Goal: Information Seeking & Learning: Learn about a topic

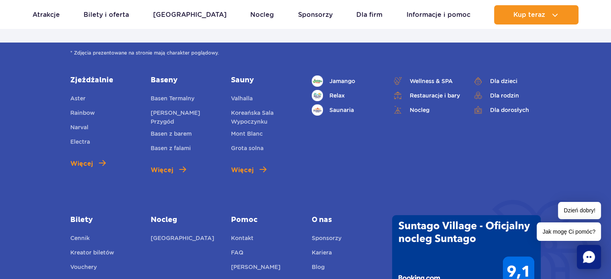
scroll to position [2891, 0]
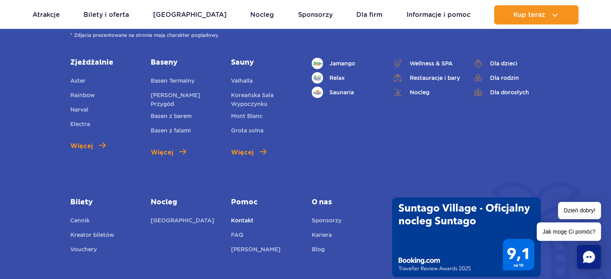
click at [244, 216] on link "Kontakt" at bounding box center [242, 221] width 22 height 11
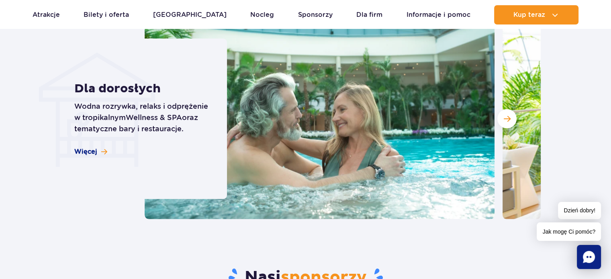
scroll to position [2249, 0]
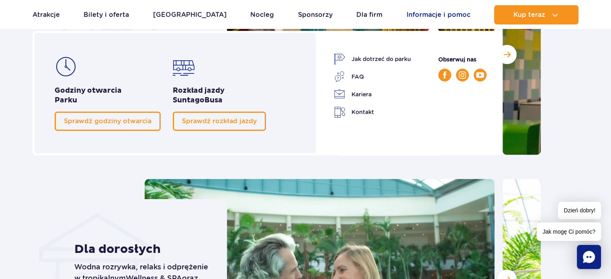
click at [419, 12] on link "Informacje i pomoc" at bounding box center [438, 14] width 64 height 19
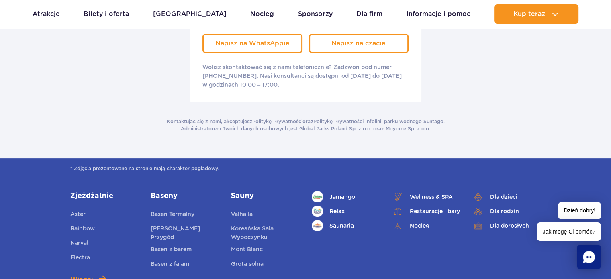
scroll to position [241, 0]
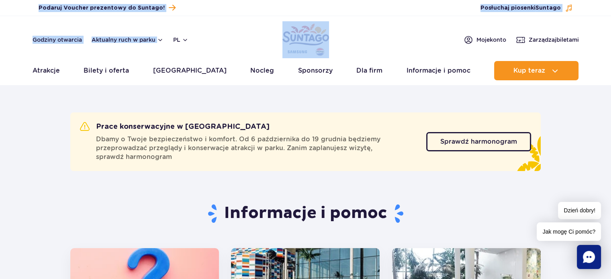
drag, startPoint x: 332, startPoint y: 32, endPoint x: 304, endPoint y: 38, distance: 28.4
click at [304, 38] on div "Podaruj voucher Podaruj Voucher prezentowy do Suntago! Zarządzaj biletami Posłu…" at bounding box center [305, 42] width 611 height 85
click at [390, 22] on header "Godziny otwarcia Aktualny ruch w parku pl PL EN UA Moje konto Zarządzaj biletam…" at bounding box center [305, 50] width 611 height 69
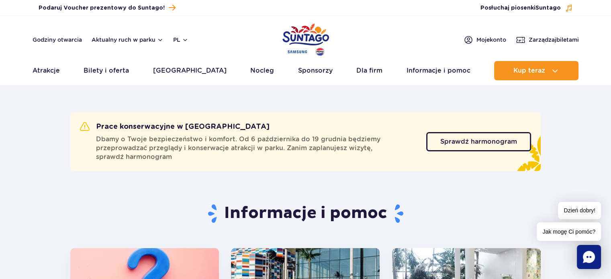
click at [215, 123] on div "Prace konserwacyjne w Suntago Dbamy o Twoje bezpieczeństwo i komfort. Od 6 paźd…" at bounding box center [253, 141] width 346 height 39
drag, startPoint x: 184, startPoint y: 124, endPoint x: 214, endPoint y: 127, distance: 30.2
click at [214, 127] on h2 "Prace konserwacyjne w [GEOGRAPHIC_DATA]" at bounding box center [175, 127] width 190 height 10
click at [227, 114] on div "Prace konserwacyjne w Suntago Dbamy o Twoje bezpieczeństwo i komfort. Od 6 paźd…" at bounding box center [305, 141] width 470 height 59
drag, startPoint x: 182, startPoint y: 123, endPoint x: 214, endPoint y: 127, distance: 31.5
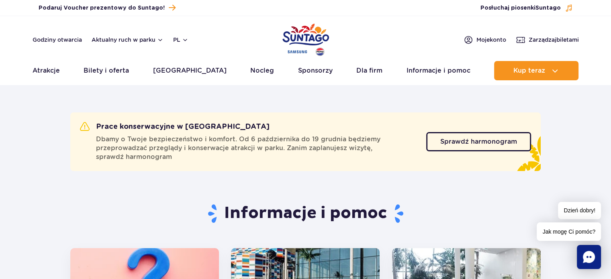
click at [214, 127] on h2 "Prace konserwacyjne w [GEOGRAPHIC_DATA]" at bounding box center [175, 127] width 190 height 10
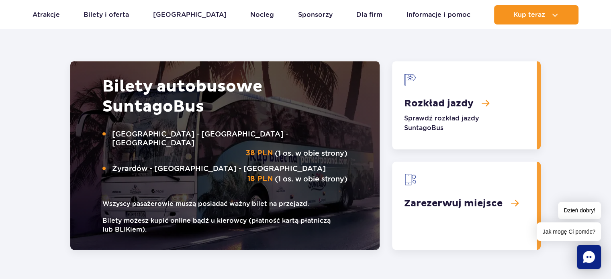
scroll to position [1245, 0]
